Goal: Task Accomplishment & Management: Use online tool/utility

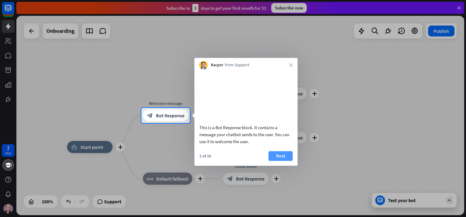
click at [276, 160] on button "Next" at bounding box center [280, 156] width 24 height 10
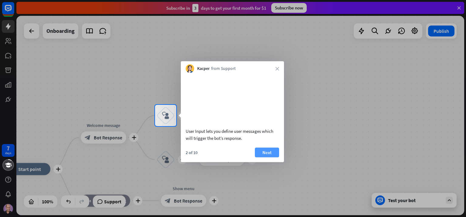
click at [269, 157] on button "Next" at bounding box center [267, 152] width 24 height 10
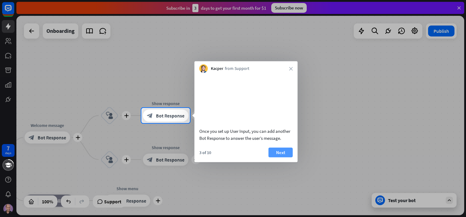
click at [279, 157] on button "Next" at bounding box center [280, 152] width 24 height 10
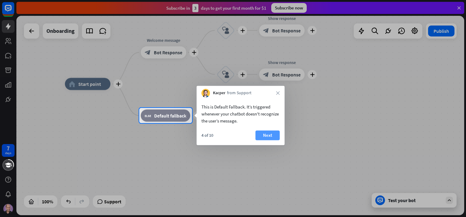
click at [272, 134] on button "Next" at bounding box center [267, 135] width 24 height 10
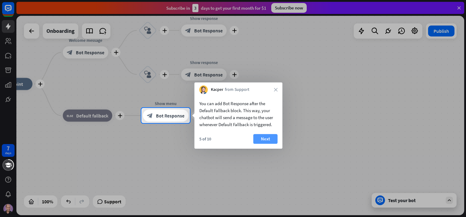
click at [270, 138] on button "Next" at bounding box center [265, 139] width 24 height 10
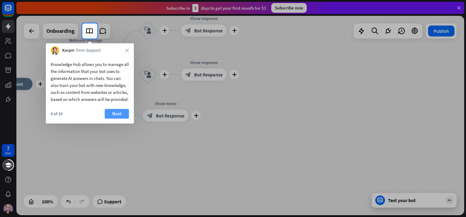
click at [116, 118] on button "Next" at bounding box center [117, 114] width 24 height 10
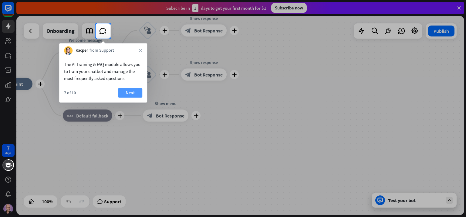
click at [133, 89] on button "Next" at bounding box center [130, 93] width 24 height 10
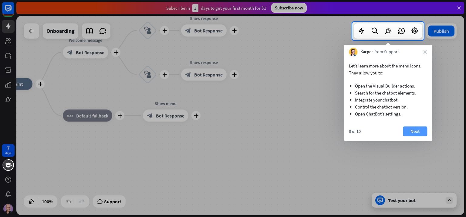
click at [415, 128] on button "Next" at bounding box center [415, 131] width 24 height 10
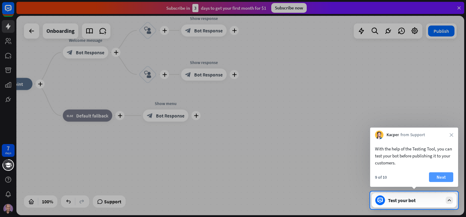
click at [441, 175] on button "Next" at bounding box center [441, 177] width 24 height 10
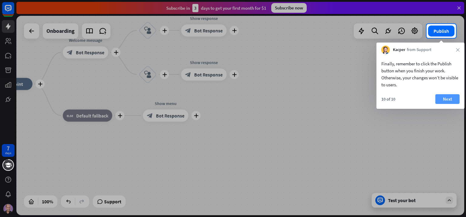
click at [446, 94] on button "Next" at bounding box center [447, 99] width 24 height 10
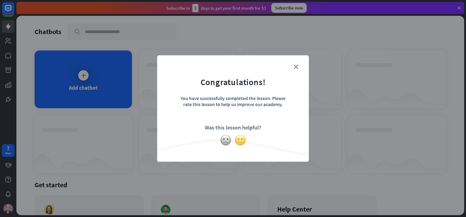
click at [240, 141] on img at bounding box center [240, 140] width 12 height 12
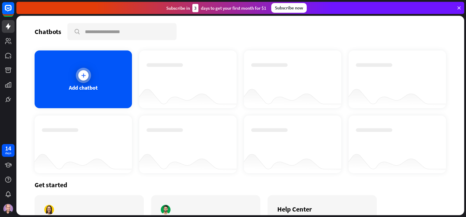
click at [90, 87] on div "Add chatbot" at bounding box center [83, 87] width 29 height 7
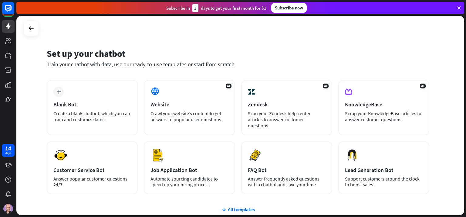
scroll to position [30, 0]
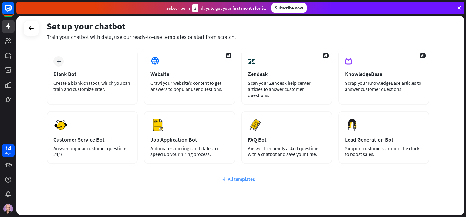
click at [240, 176] on div "All templates" at bounding box center [238, 179] width 382 height 6
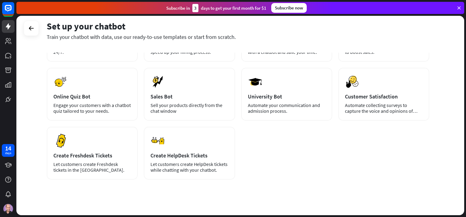
scroll to position [0, 0]
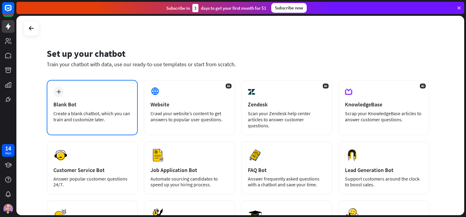
click at [89, 102] on div "Blank Bot" at bounding box center [92, 104] width 78 height 7
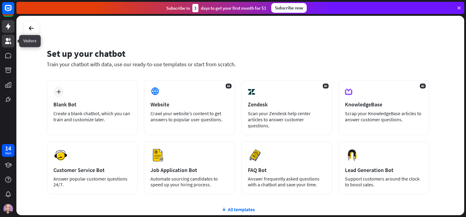
click at [8, 38] on icon at bounding box center [8, 40] width 7 height 7
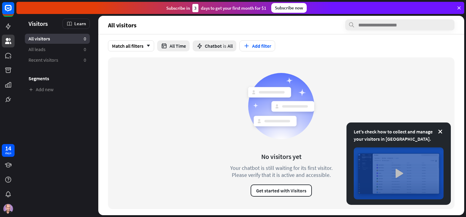
click at [396, 173] on img at bounding box center [399, 173] width 90 height 52
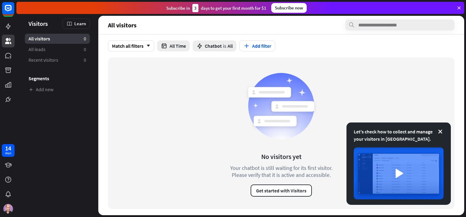
click at [349, 32] on div "close" at bounding box center [233, 108] width 466 height 217
drag, startPoint x: 458, startPoint y: 6, endPoint x: 451, endPoint y: 10, distance: 8.0
click at [458, 6] on icon at bounding box center [458, 7] width 5 height 5
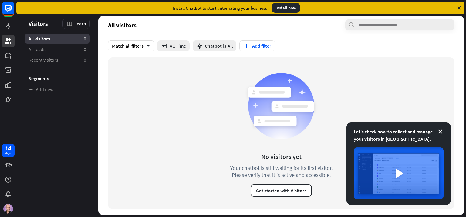
drag, startPoint x: 459, startPoint y: 8, endPoint x: 438, endPoint y: 15, distance: 22.5
click at [459, 8] on icon at bounding box center [458, 7] width 5 height 5
